Goal: Check status

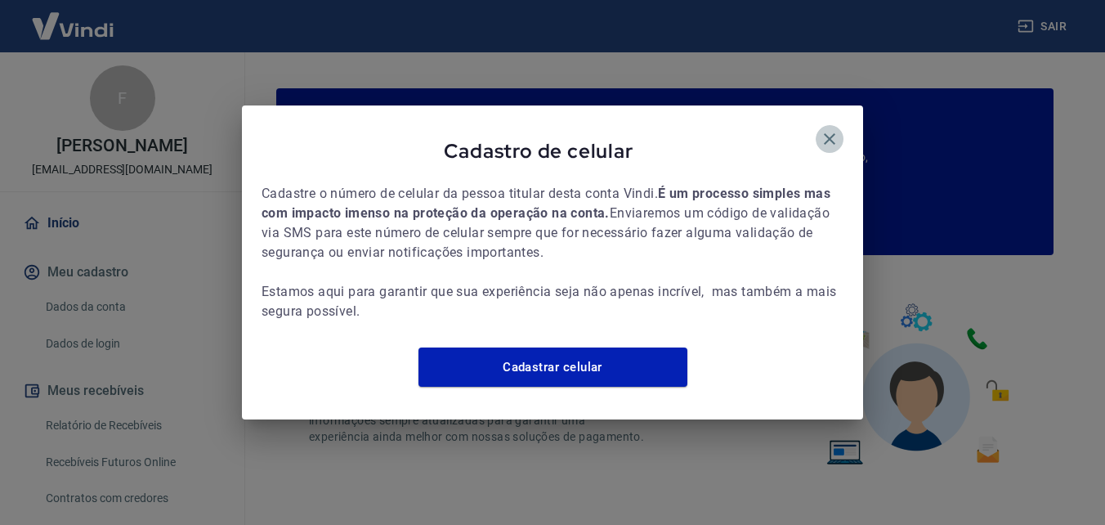
click at [829, 129] on icon "button" at bounding box center [830, 139] width 20 height 20
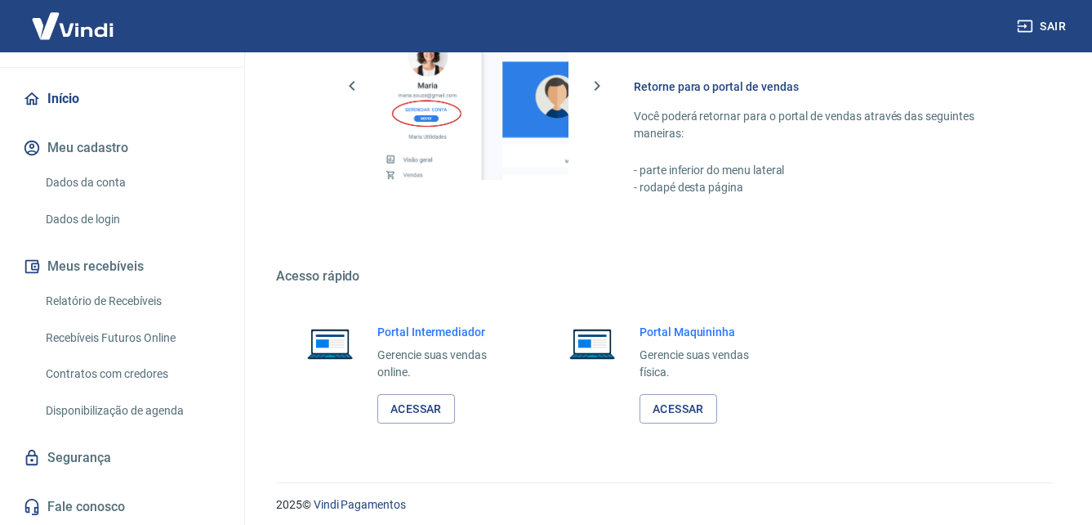
scroll to position [985, 0]
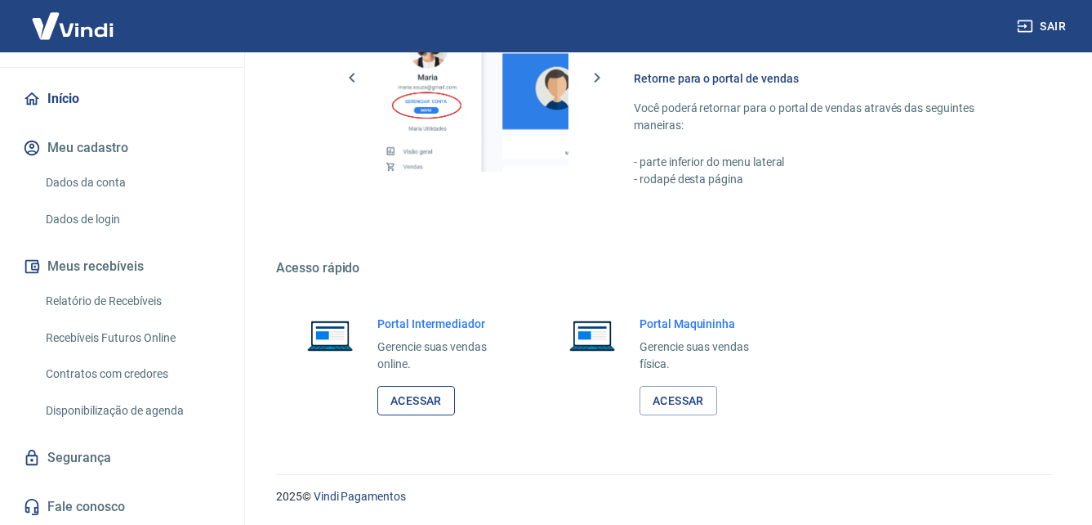
click at [423, 402] on link "Acessar" at bounding box center [416, 401] width 78 height 30
